Goal: Task Accomplishment & Management: Manage account settings

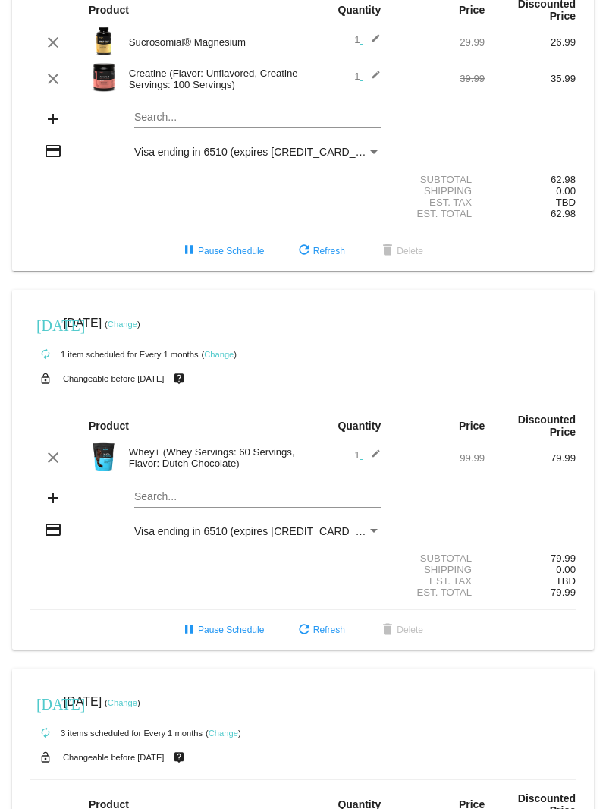
scroll to position [152, 0]
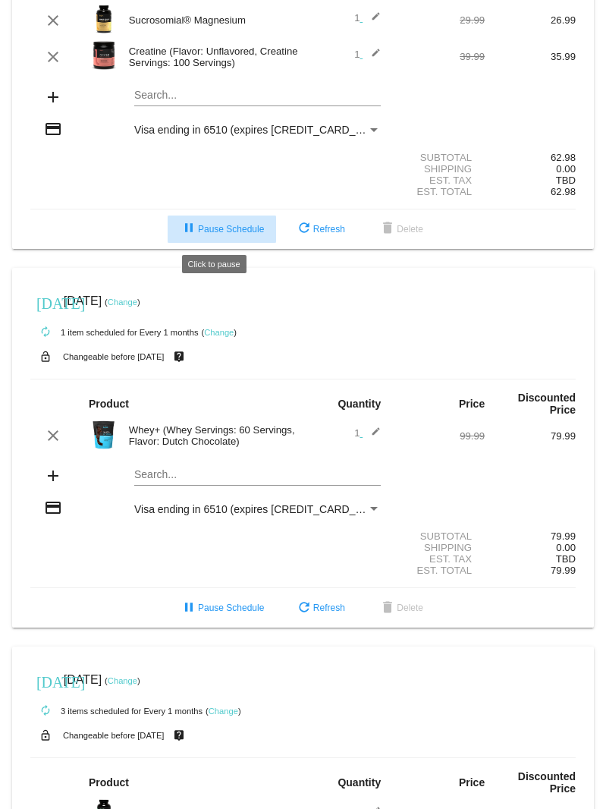
click at [199, 228] on span "pause Pause Schedule" at bounding box center [222, 229] width 84 height 11
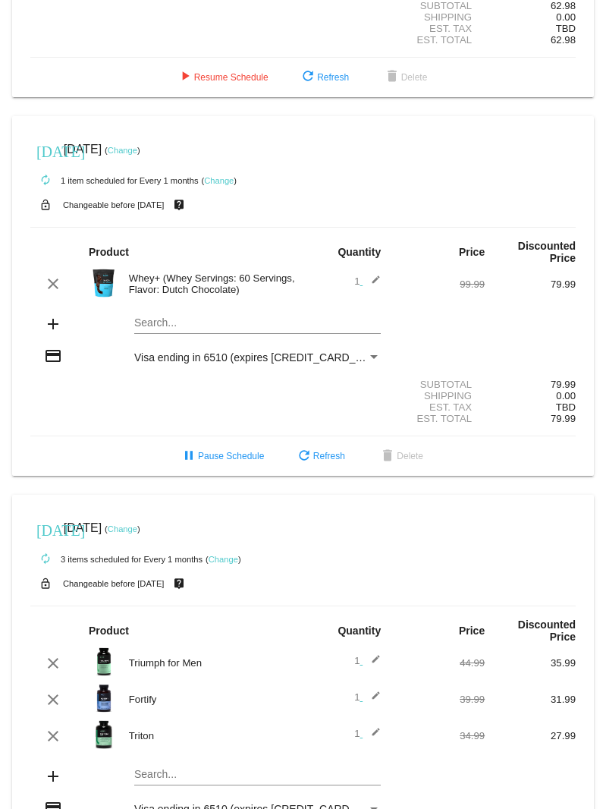
scroll to position [447, 0]
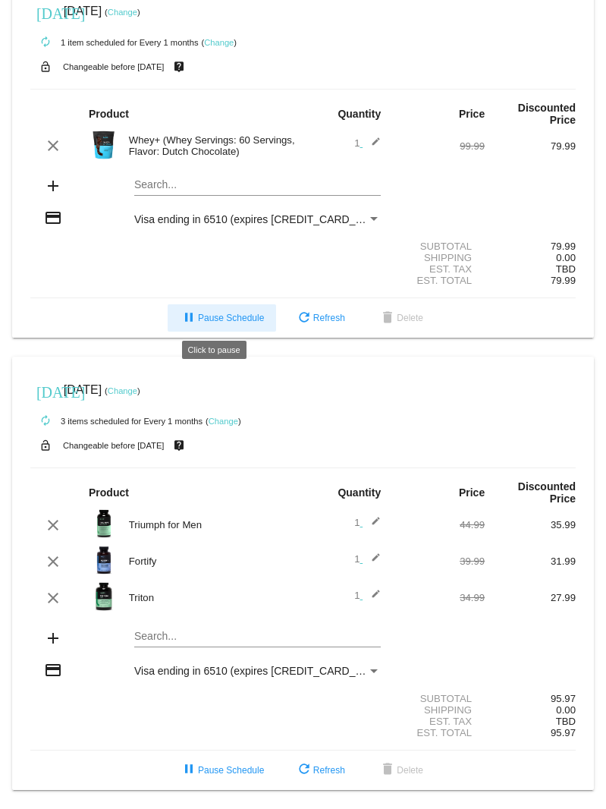
click at [229, 322] on button "pause Pause Schedule" at bounding box center [222, 317] width 108 height 27
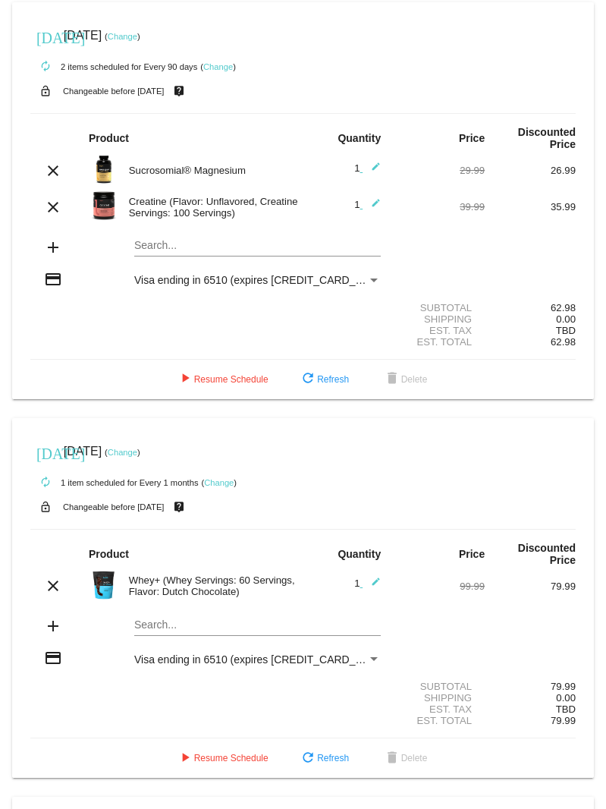
scroll to position [0, 0]
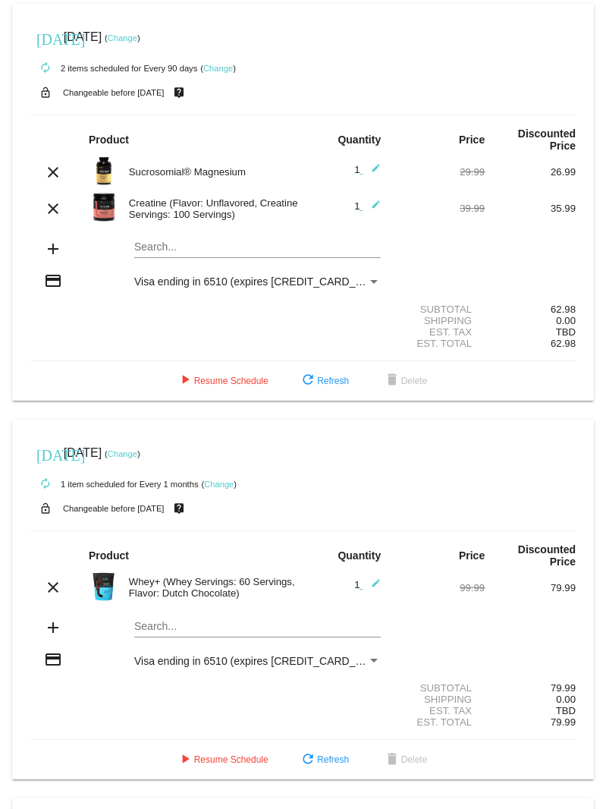
click at [212, 70] on link "Change" at bounding box center [218, 68] width 30 height 9
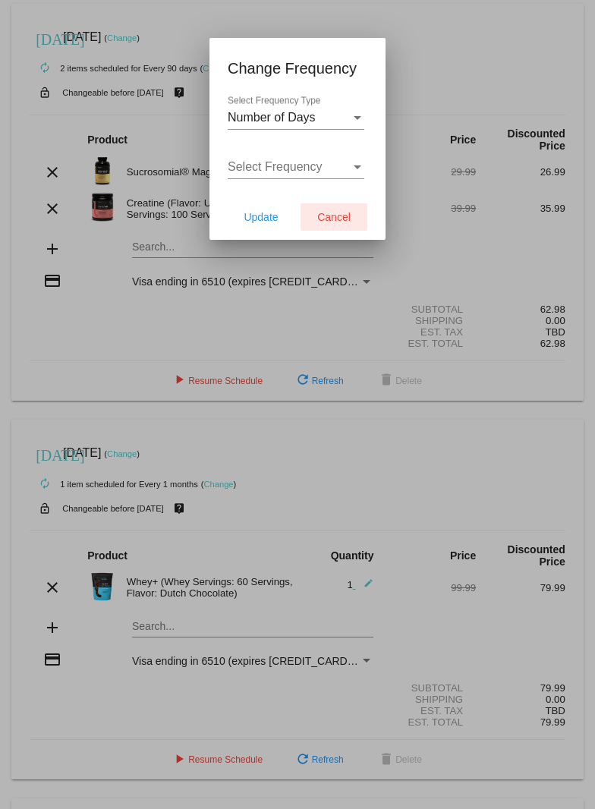
click at [363, 206] on button "Cancel" at bounding box center [333, 216] width 67 height 27
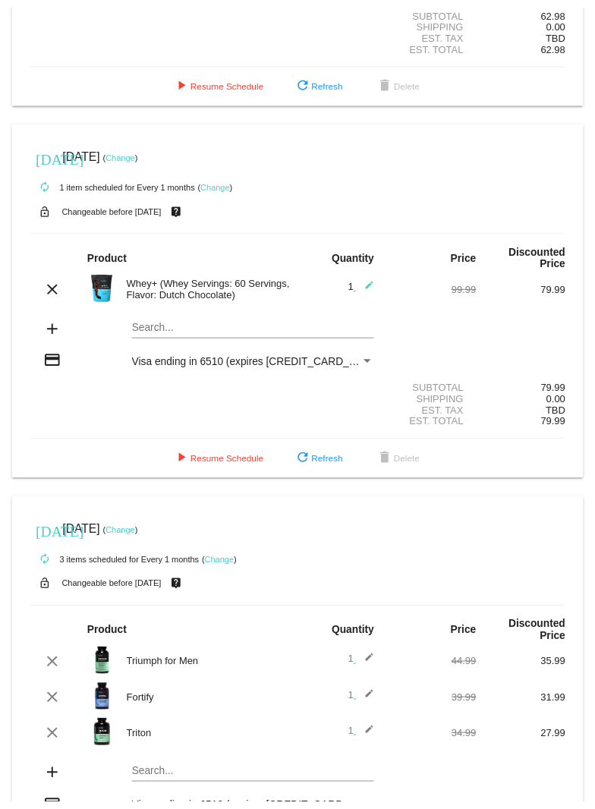
scroll to position [219, 0]
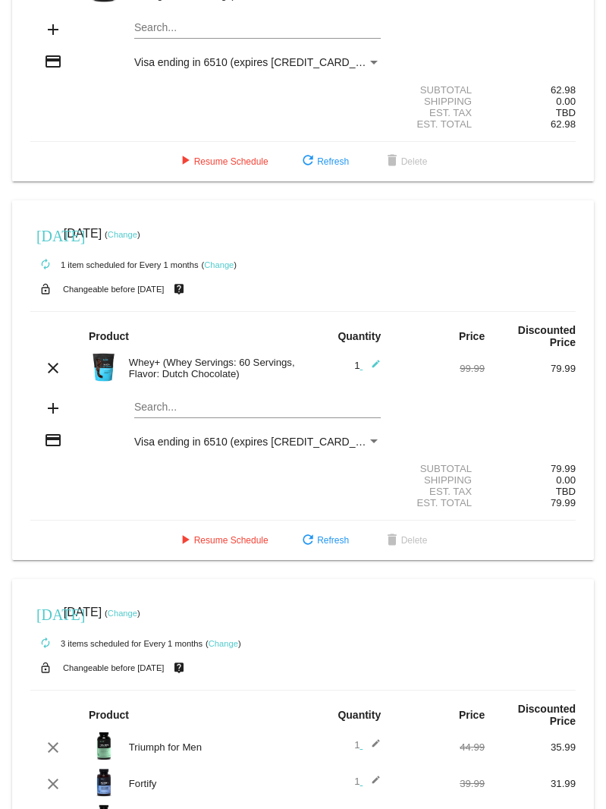
click at [215, 268] on link "Change" at bounding box center [219, 264] width 30 height 9
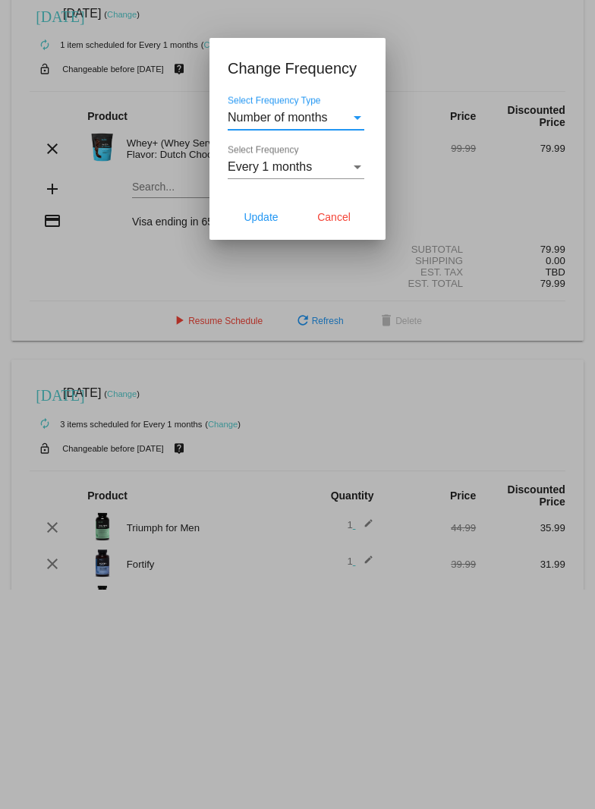
click at [269, 174] on div "Every 1 months Select Frequency" at bounding box center [296, 162] width 137 height 34
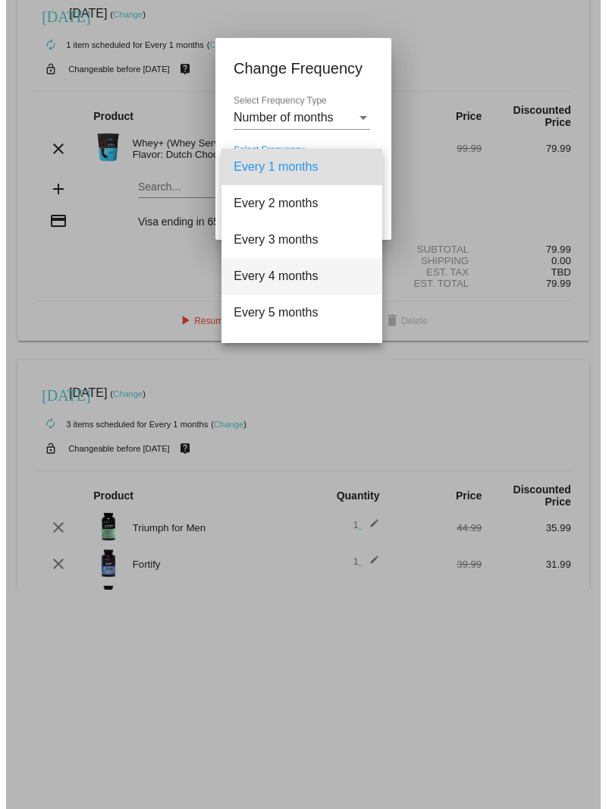
scroll to position [76, 0]
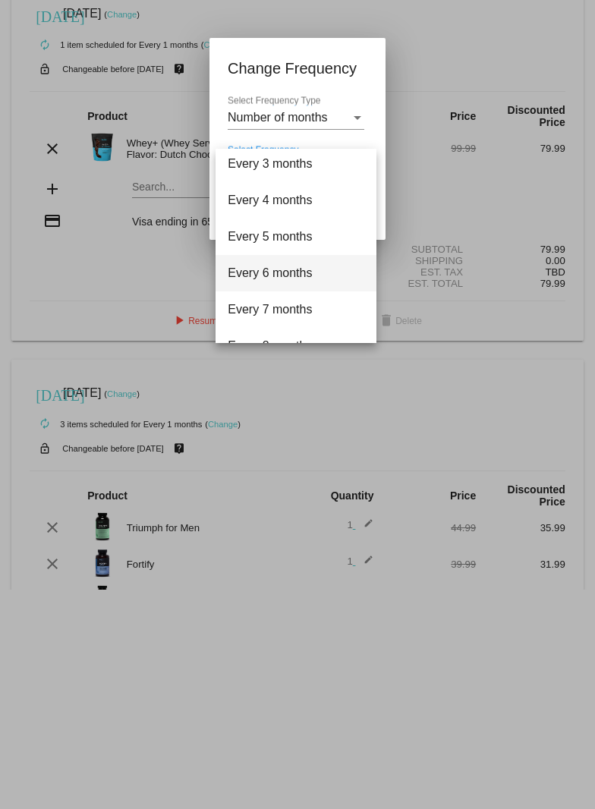
click at [273, 274] on span "Every 6 months" at bounding box center [296, 273] width 137 height 36
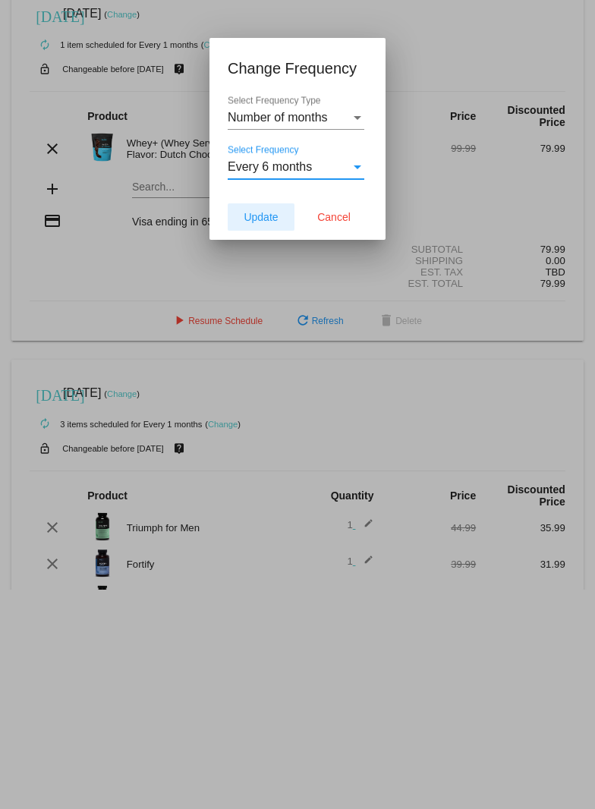
click at [263, 226] on button "Update" at bounding box center [261, 216] width 67 height 27
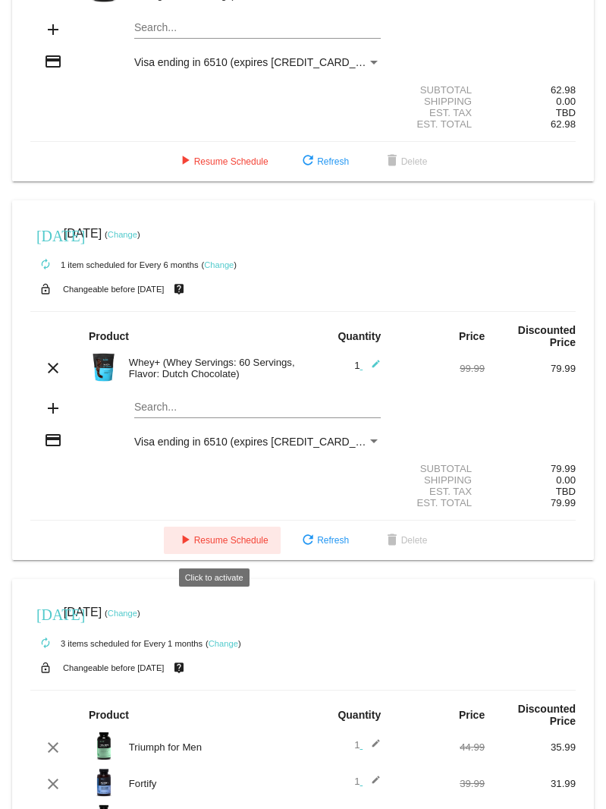
click at [241, 545] on span "play_arrow Resume Schedule" at bounding box center [222, 540] width 93 height 11
click at [137, 233] on link "Change" at bounding box center [123, 234] width 30 height 9
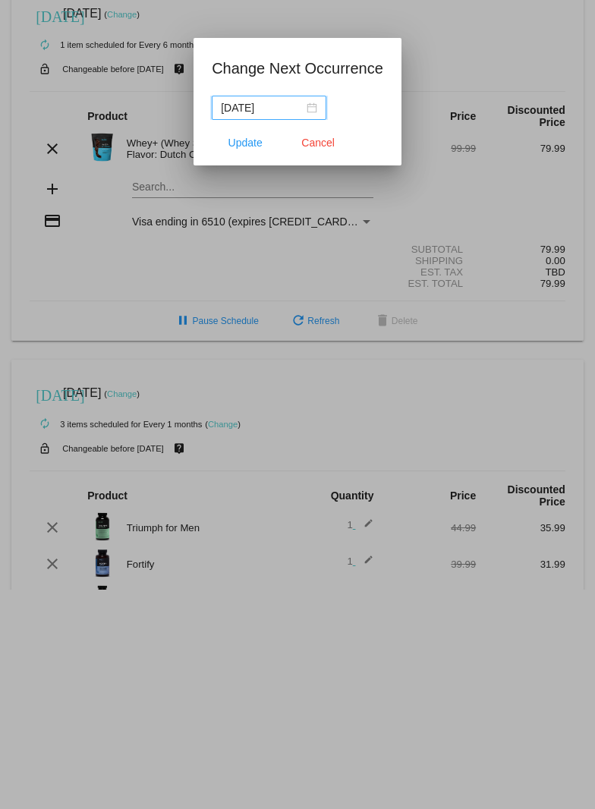
click at [284, 105] on input "[DATE]" at bounding box center [262, 107] width 83 height 17
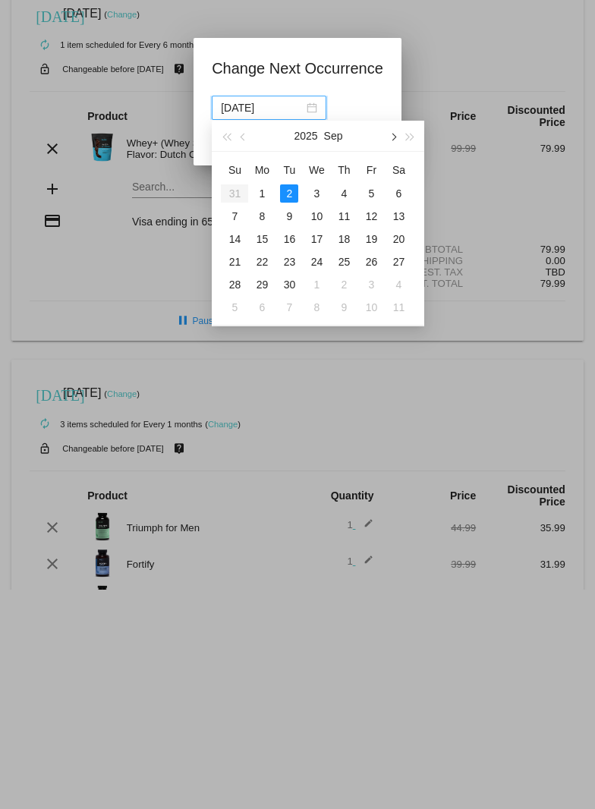
click at [392, 137] on span "button" at bounding box center [393, 138] width 8 height 8
click at [344, 197] on div "1" at bounding box center [344, 193] width 18 height 18
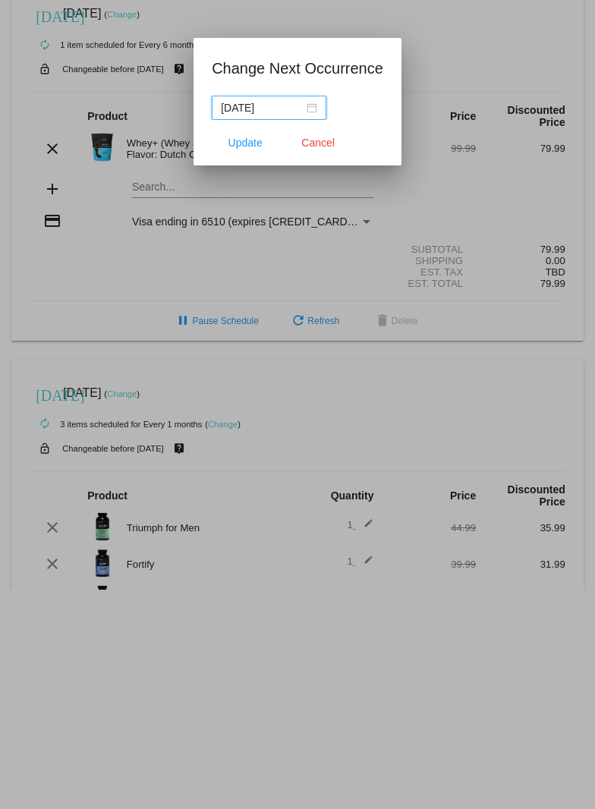
click at [306, 105] on div "[DATE]" at bounding box center [269, 107] width 96 height 17
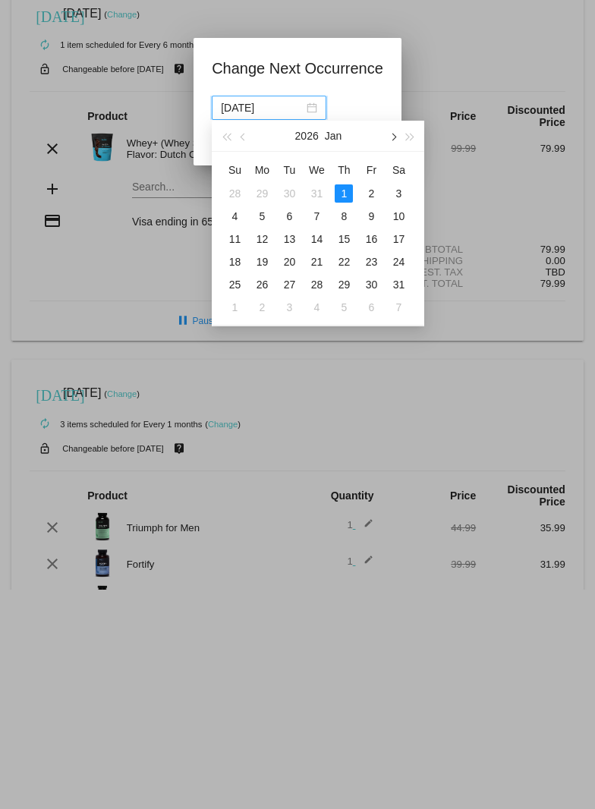
click at [397, 140] on button "button" at bounding box center [393, 136] width 17 height 30
click at [396, 140] on button "button" at bounding box center [393, 136] width 17 height 30
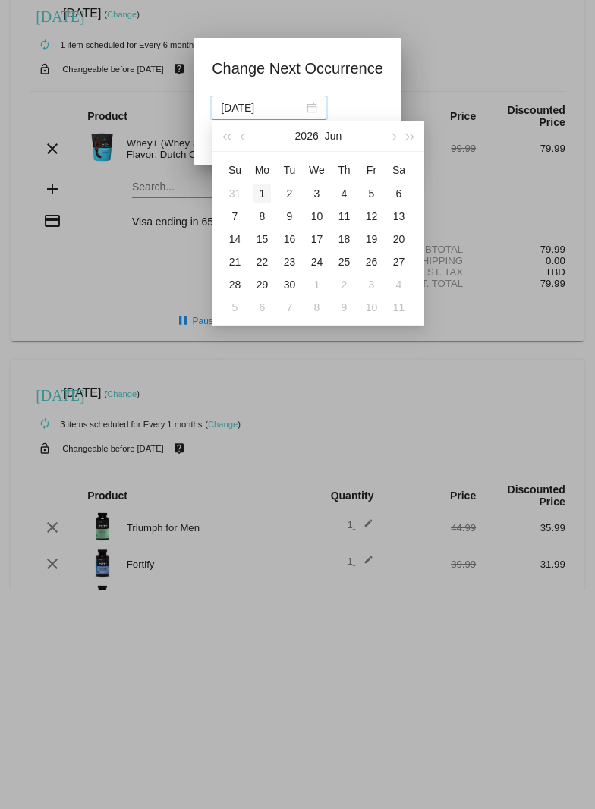
click at [262, 193] on div "1" at bounding box center [262, 193] width 18 height 18
type input "[DATE]"
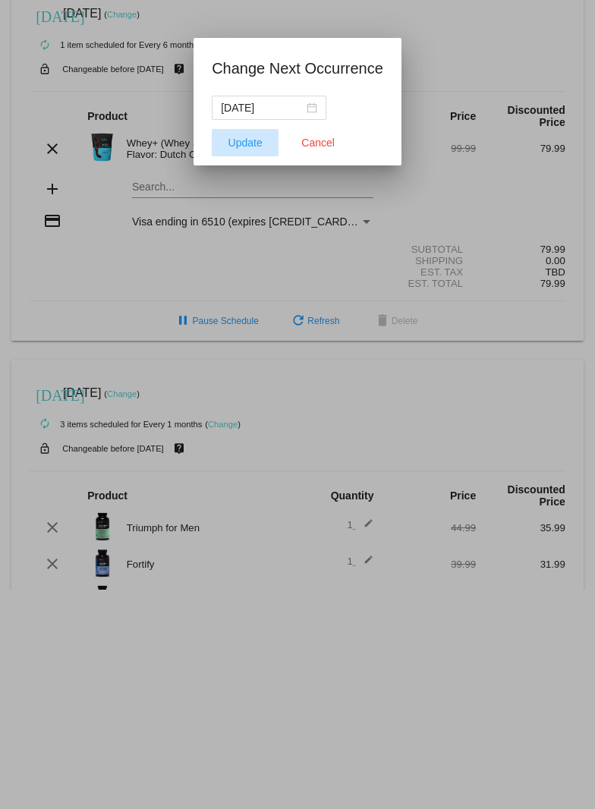
click at [250, 146] on span "Update" at bounding box center [245, 143] width 34 height 12
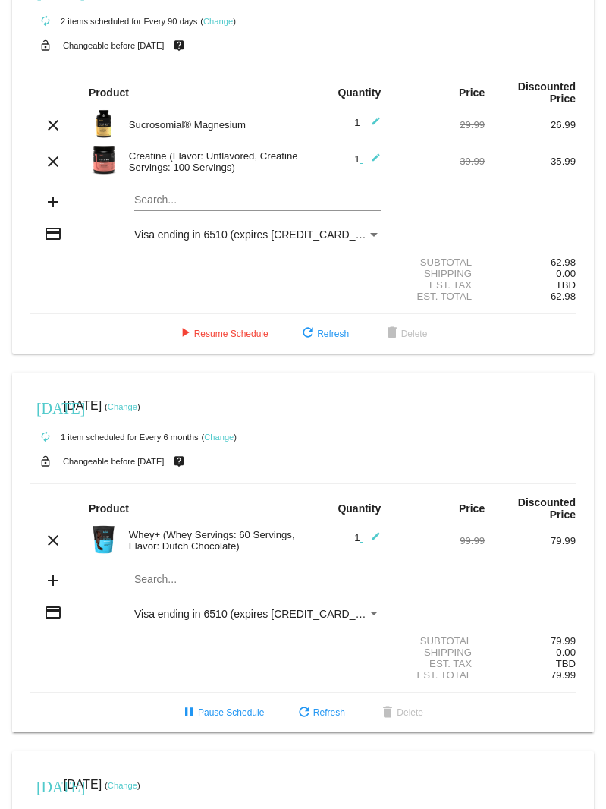
scroll to position [0, 0]
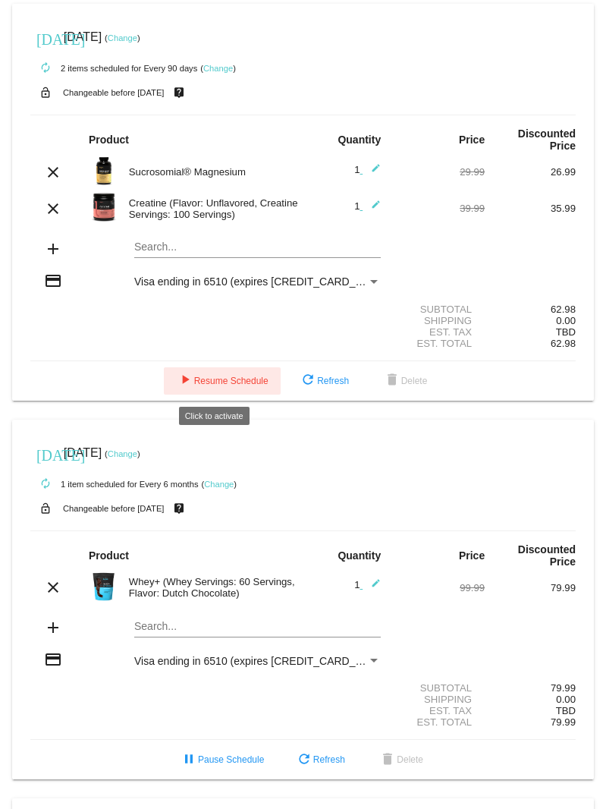
click at [215, 382] on span "play_arrow Resume Schedule" at bounding box center [222, 380] width 93 height 11
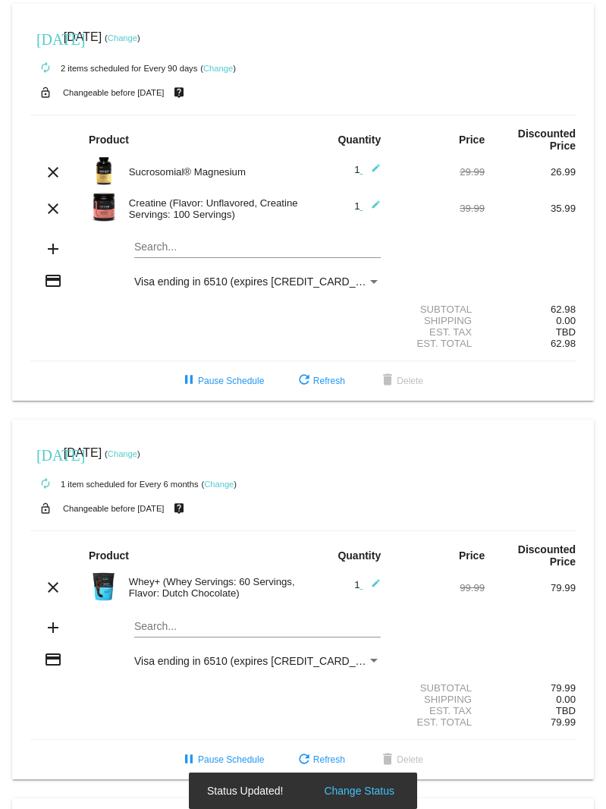
click at [137, 39] on link "Change" at bounding box center [123, 37] width 30 height 9
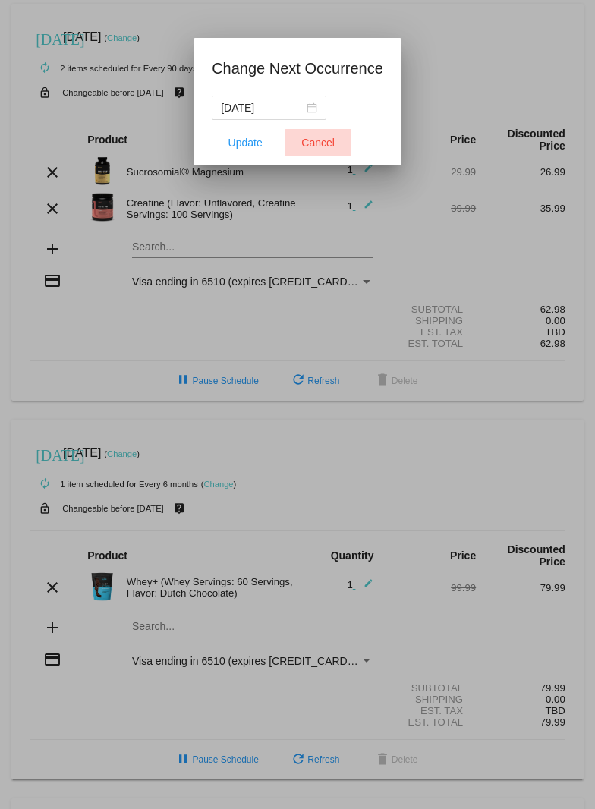
click at [311, 146] on span "Cancel" at bounding box center [317, 143] width 33 height 12
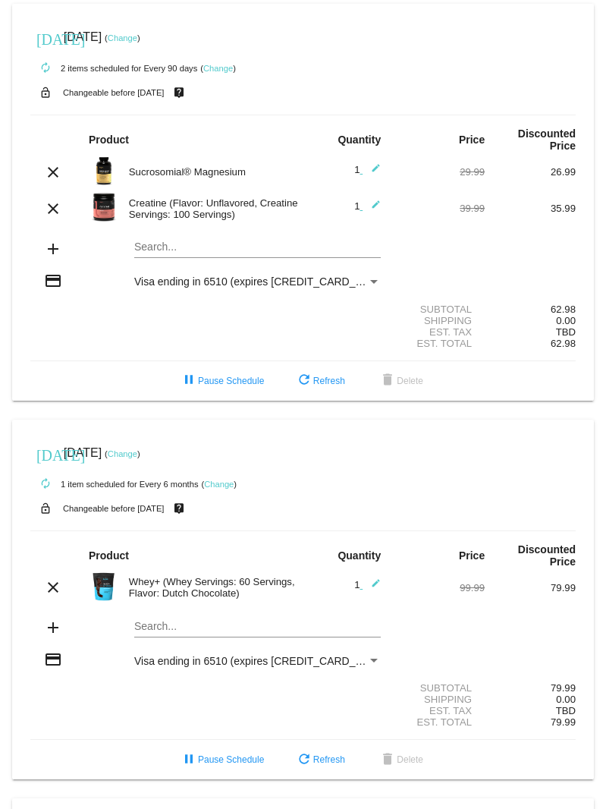
click at [431, 65] on div "autorenew 2 items scheduled for Every 90 days ( Change )" at bounding box center [302, 67] width 545 height 30
